Goal: Transaction & Acquisition: Book appointment/travel/reservation

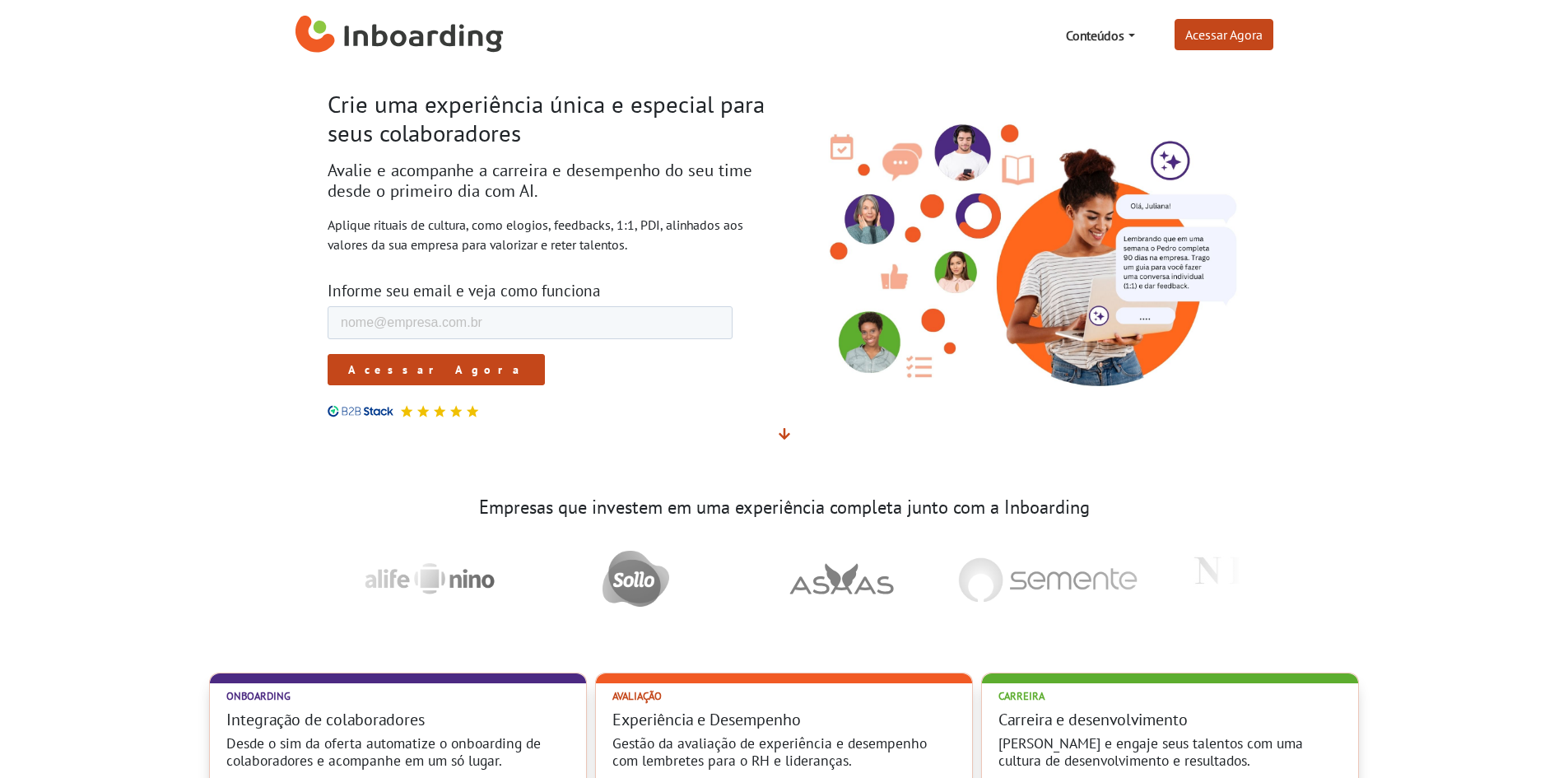
click at [441, 20] on img "Inboarding Home Page" at bounding box center [399, 35] width 208 height 49
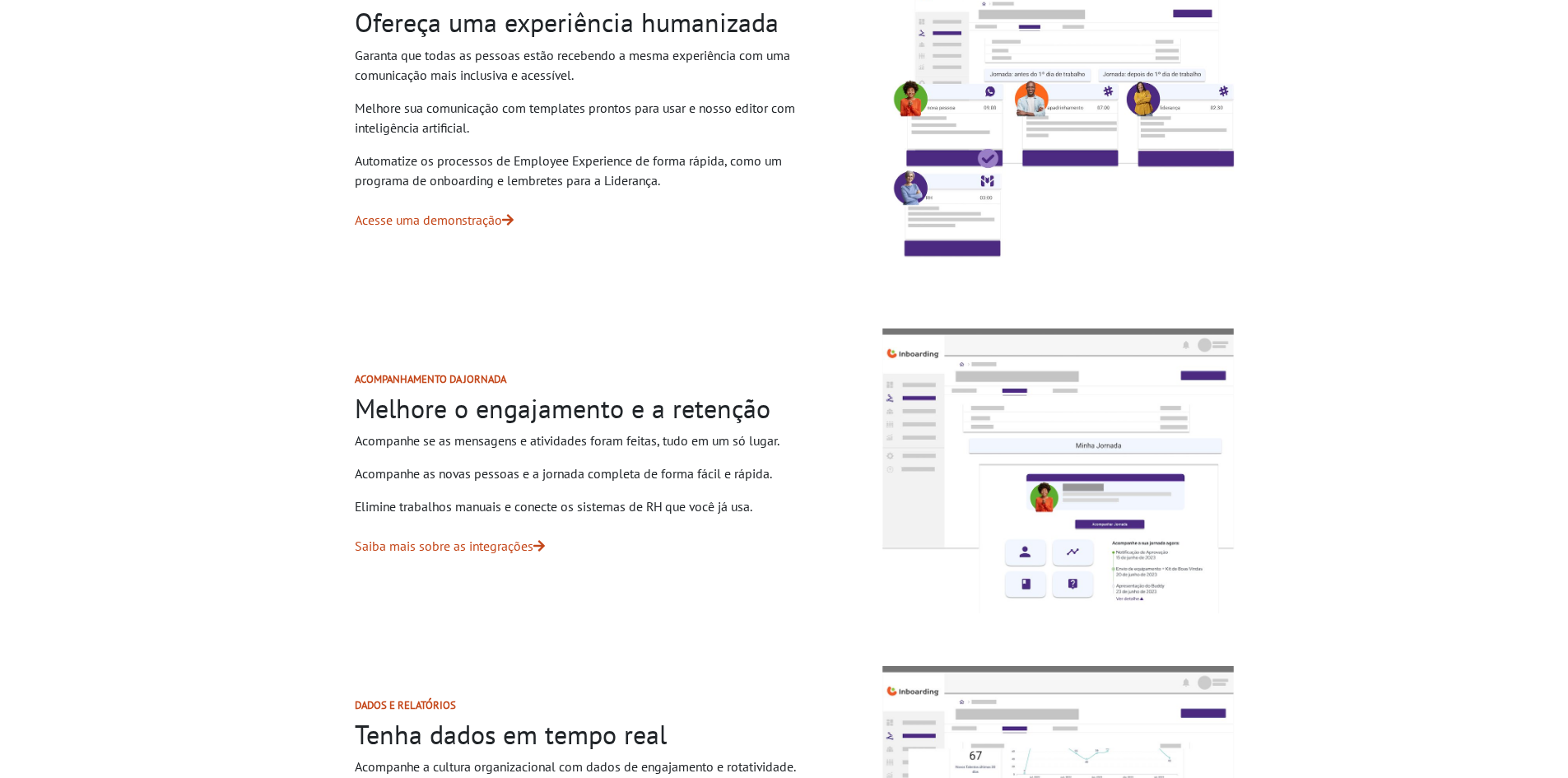
scroll to position [1318, 0]
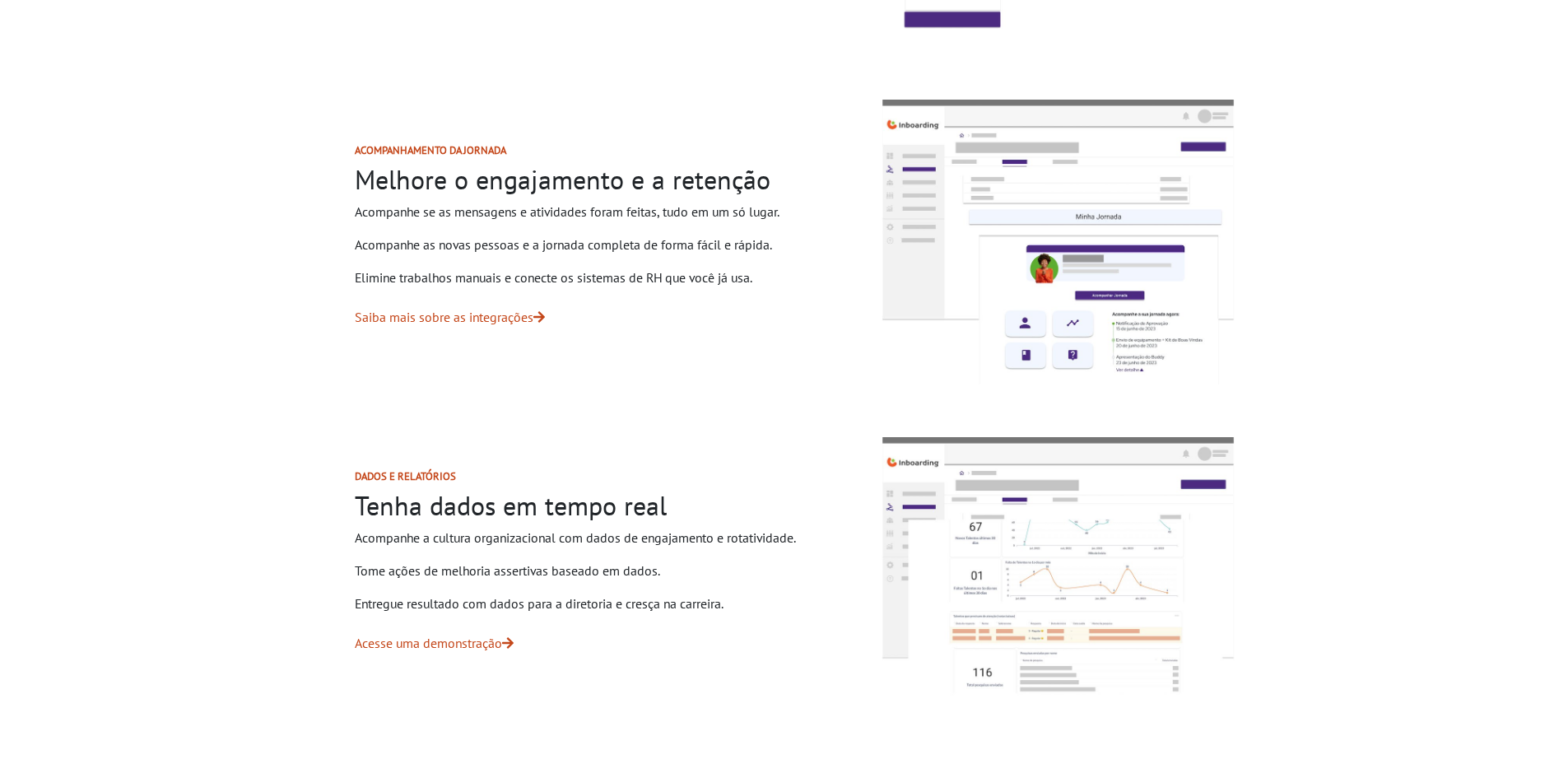
click at [1232, 194] on img at bounding box center [1058, 243] width 367 height 298
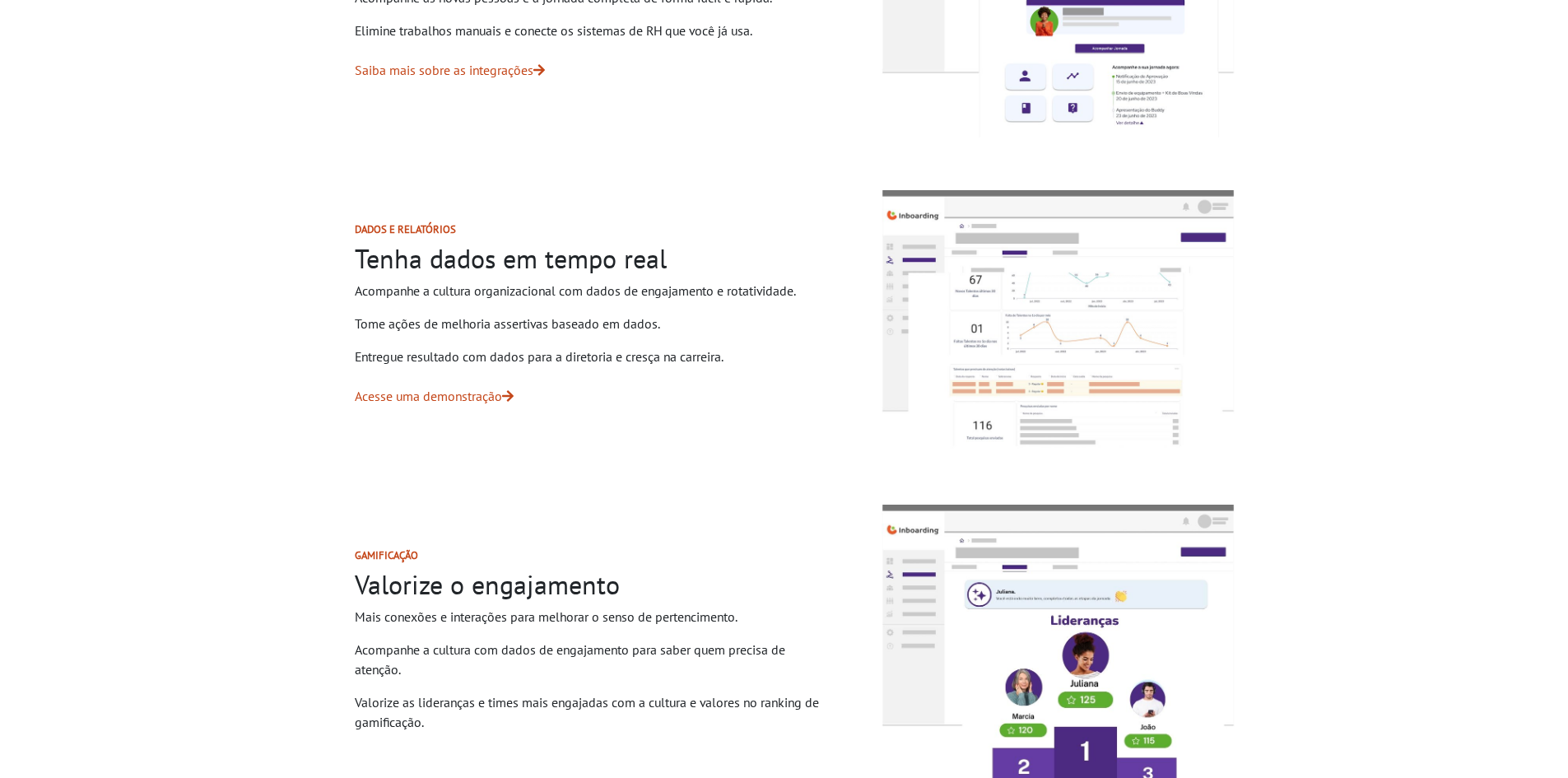
click at [1120, 305] on img at bounding box center [1058, 321] width 367 height 274
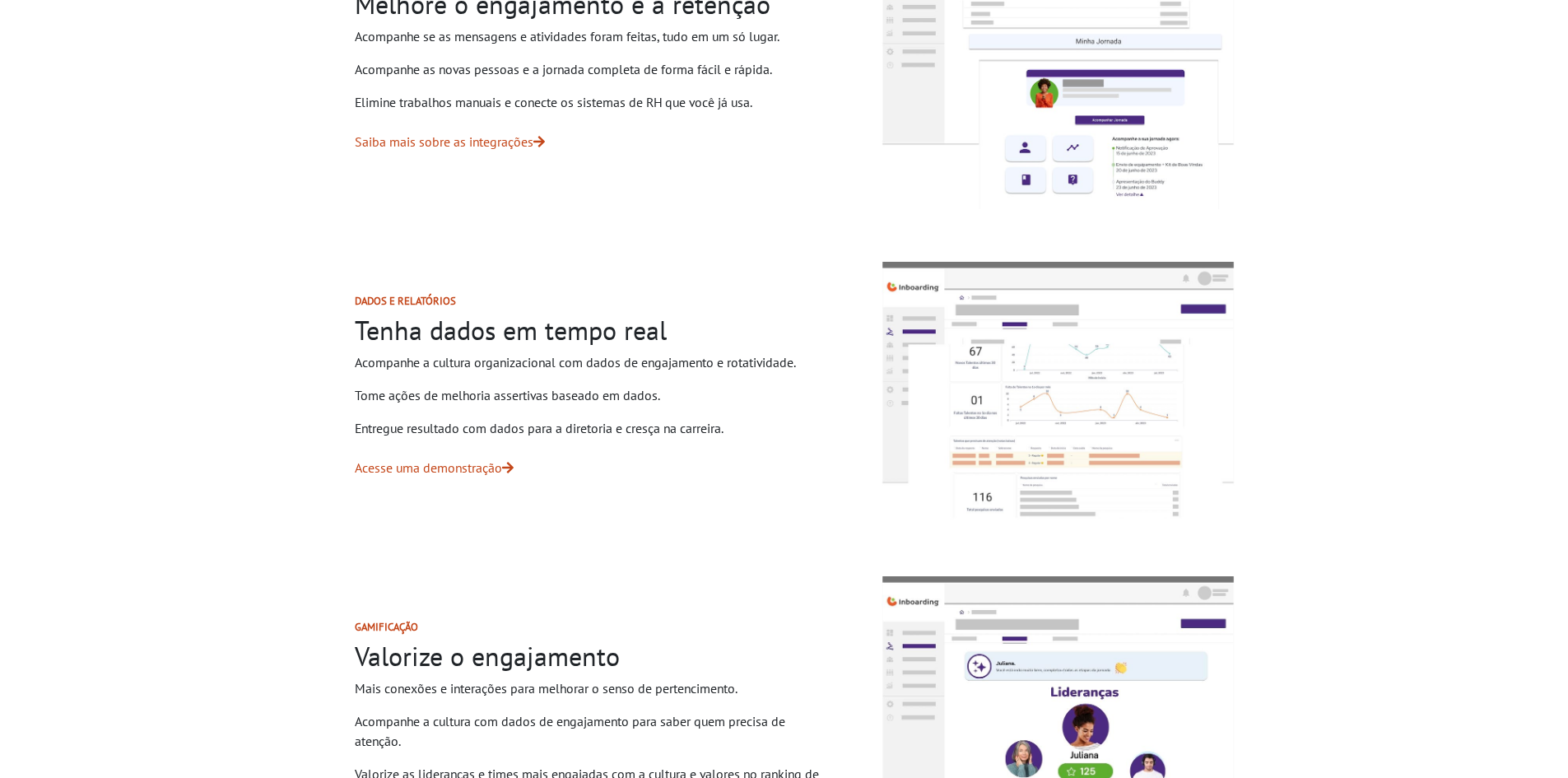
scroll to position [1400, 0]
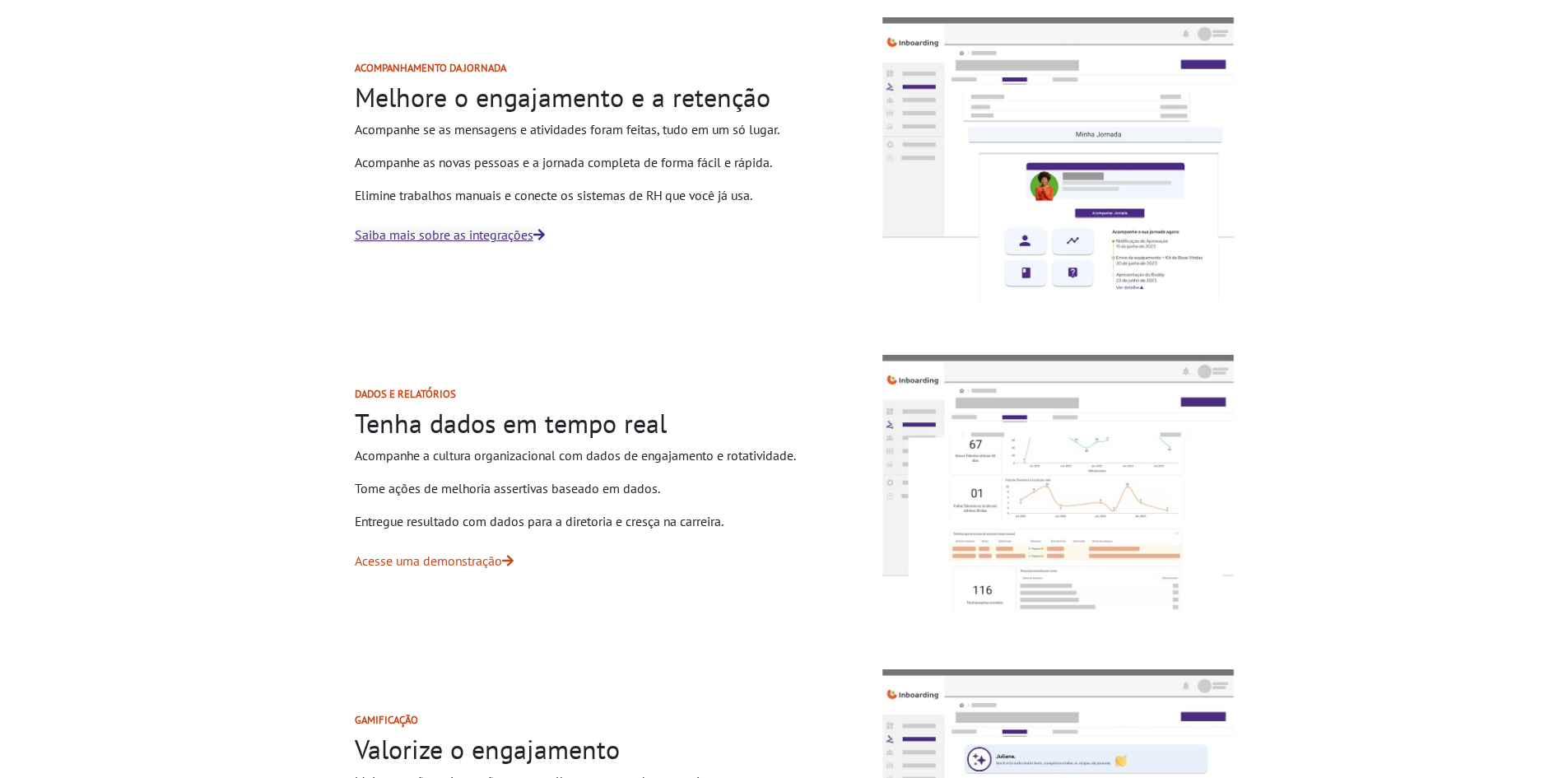
click at [437, 240] on link "Saiba mais sobre as integrações" at bounding box center [450, 234] width 191 height 16
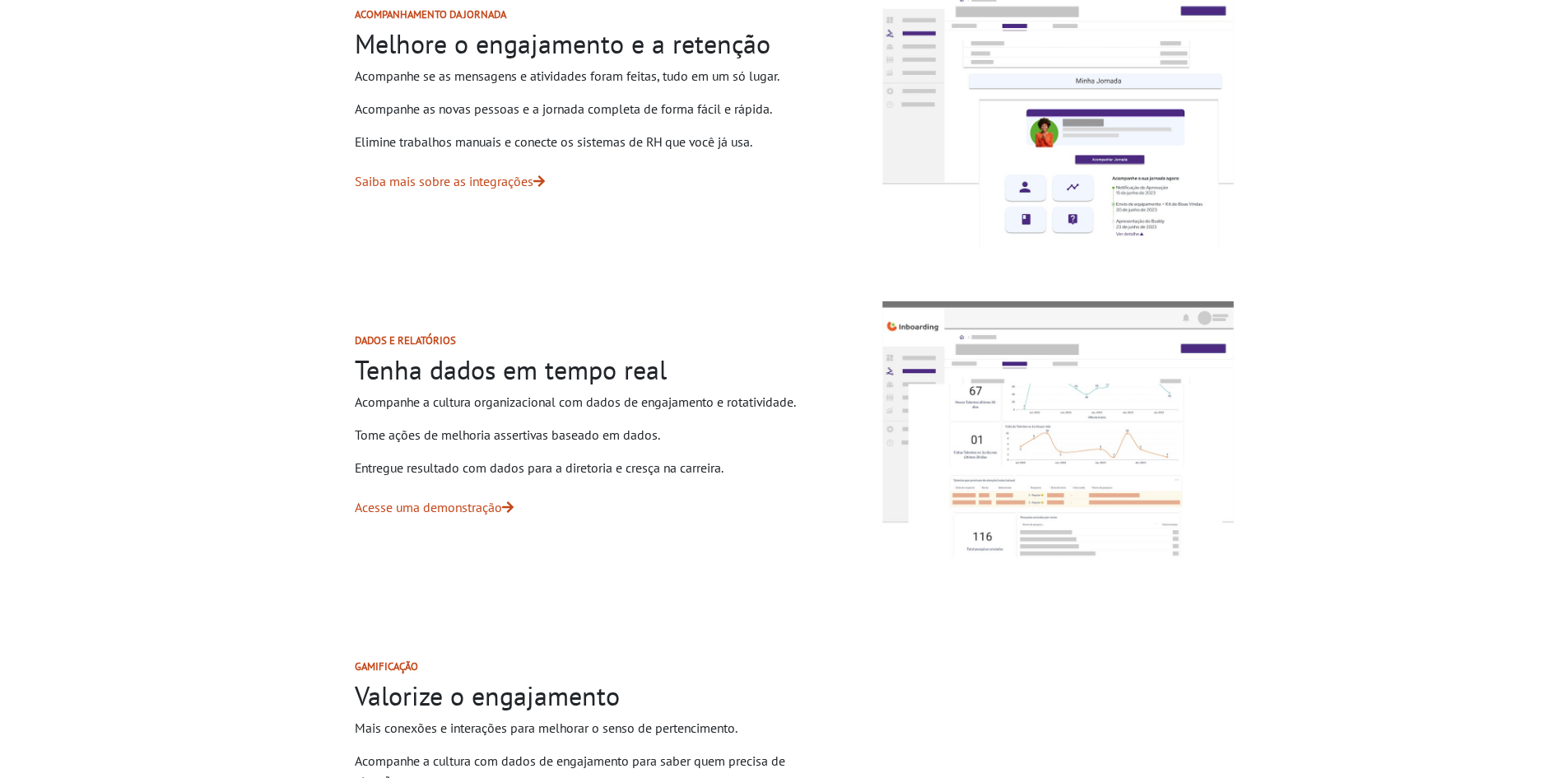
scroll to position [1483, 0]
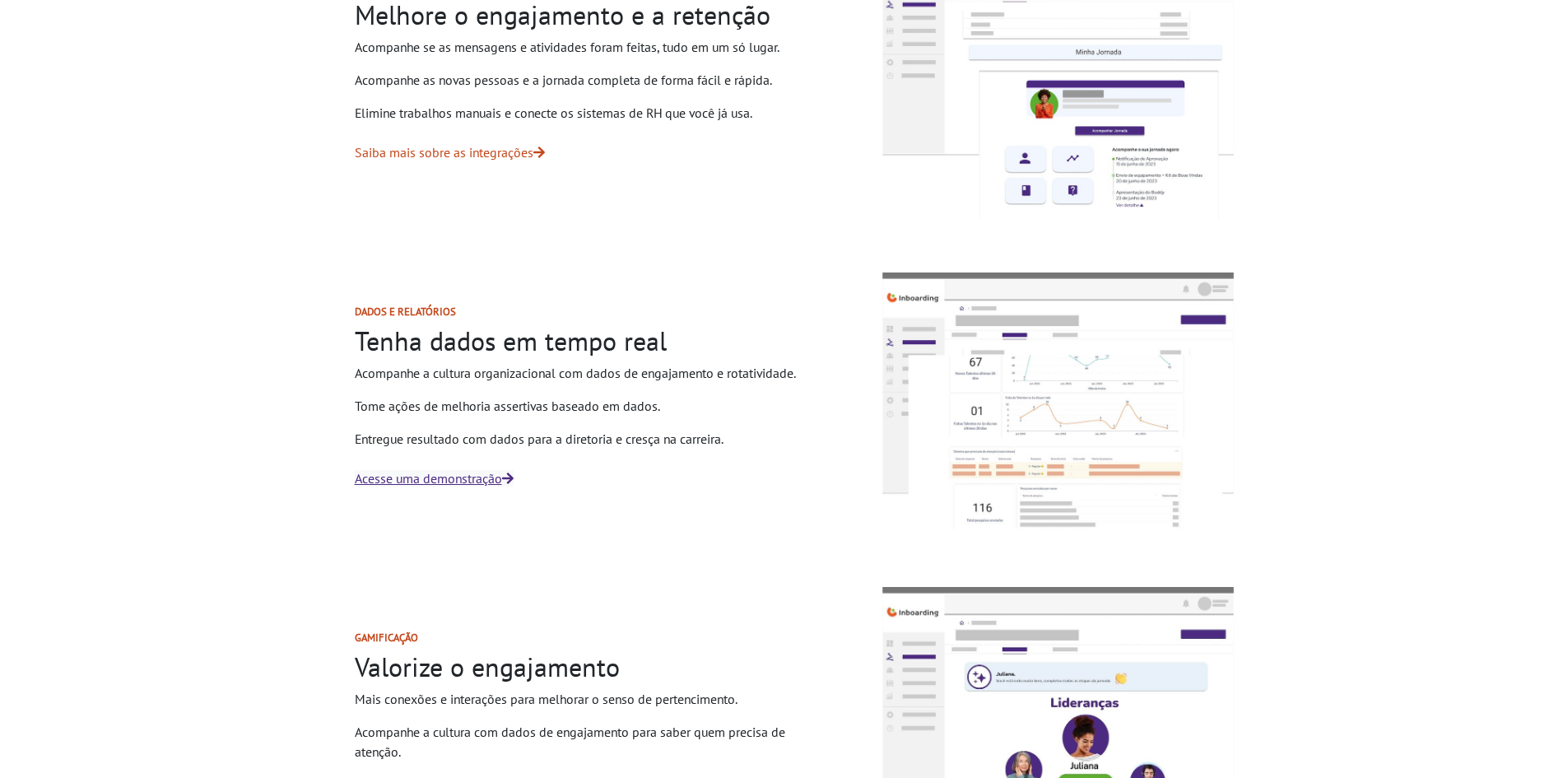
click at [415, 477] on link "Acesse uma demonstração" at bounding box center [434, 478] width 159 height 16
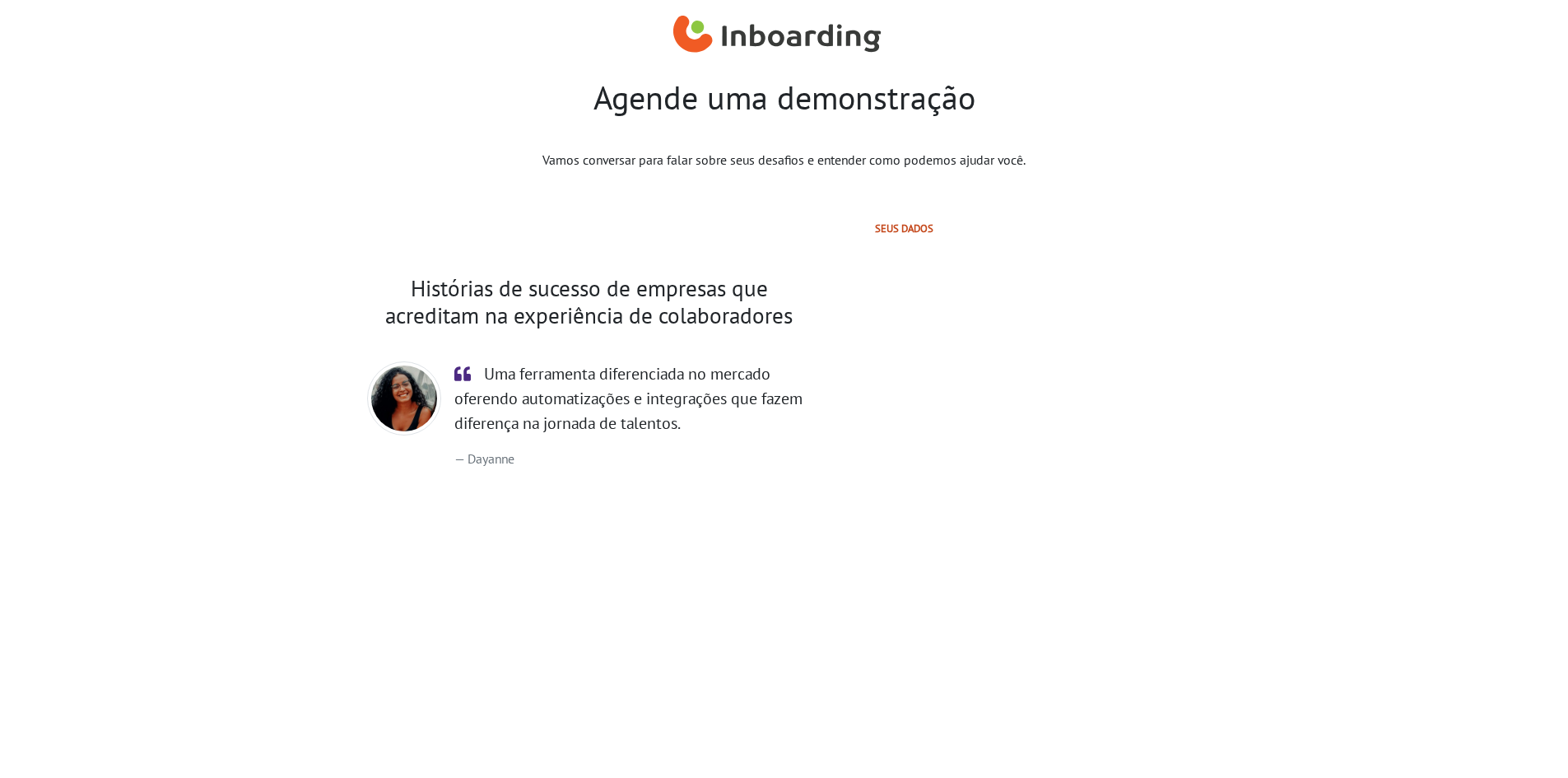
select select "BR"
